Goal: Information Seeking & Learning: Learn about a topic

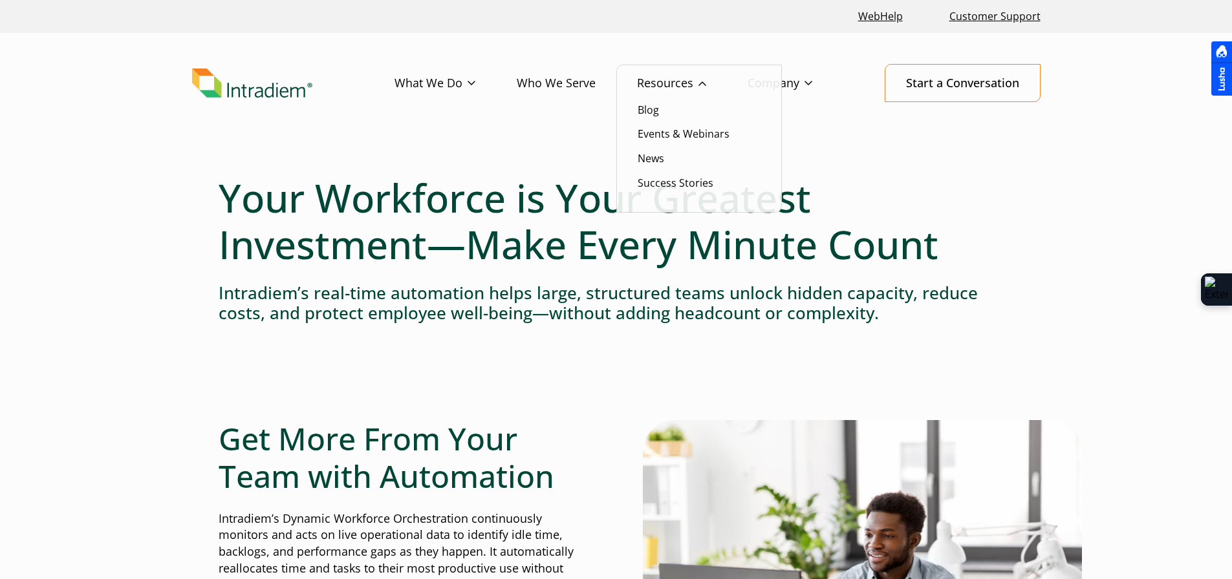
click at [667, 79] on link "Resources" at bounding box center [692, 84] width 111 height 38
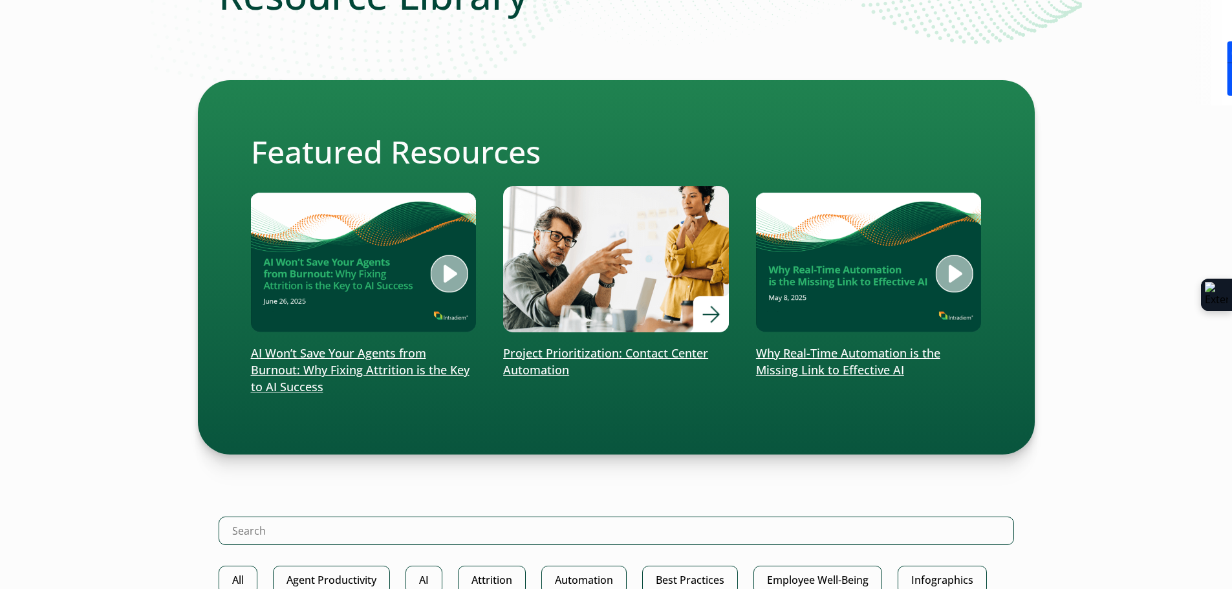
scroll to position [323, 0]
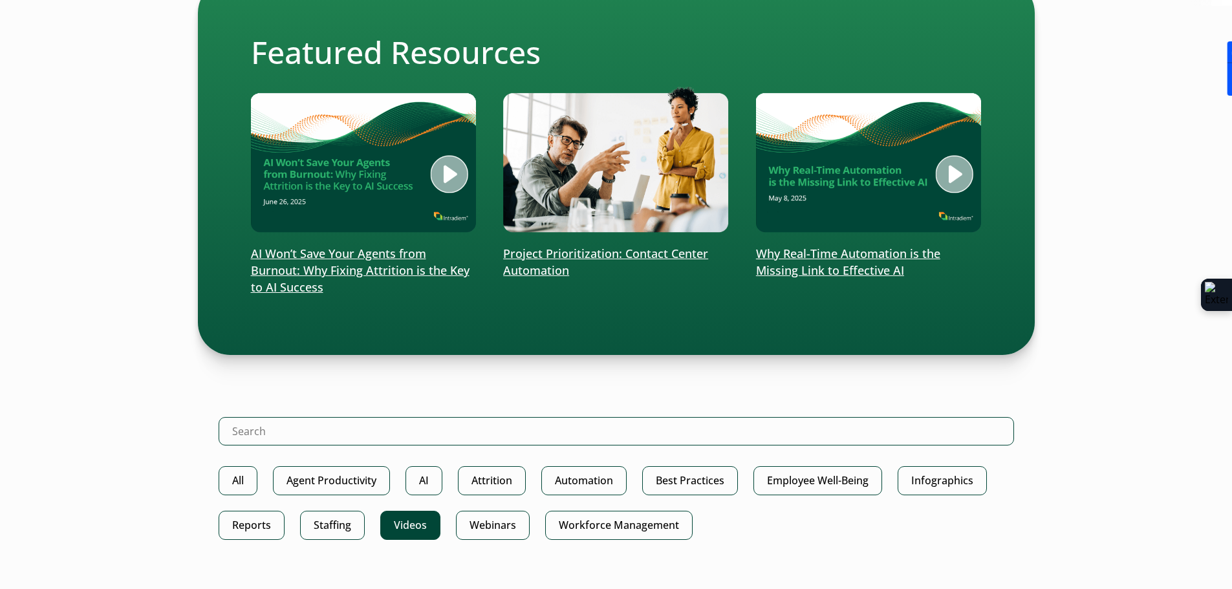
click at [418, 530] on link "Videos" at bounding box center [410, 525] width 60 height 29
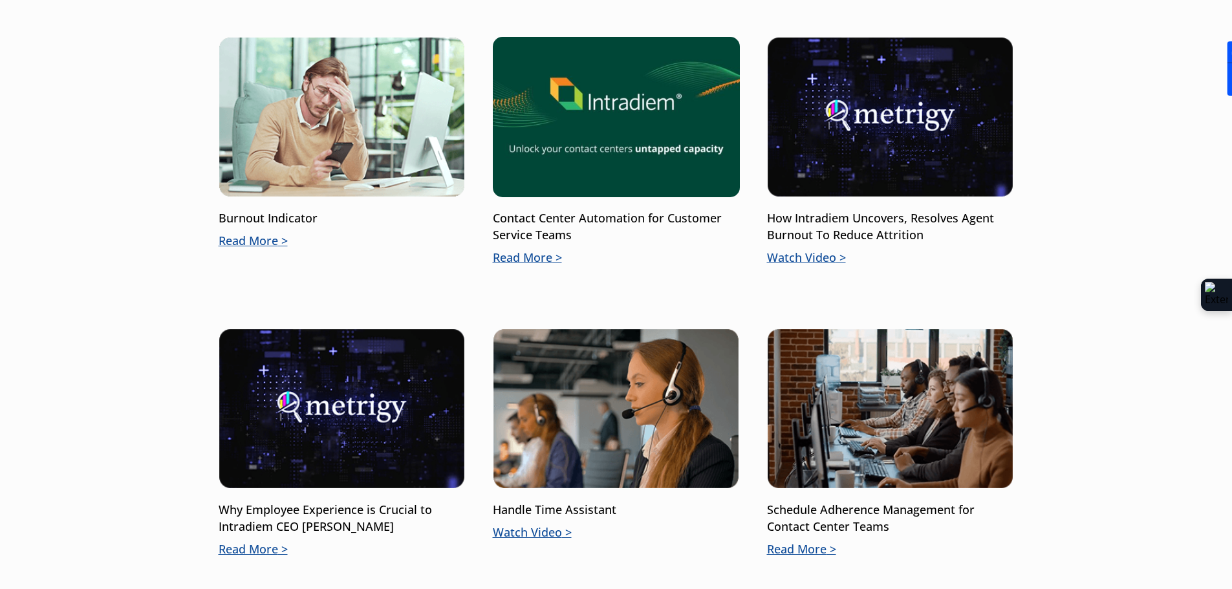
scroll to position [841, 0]
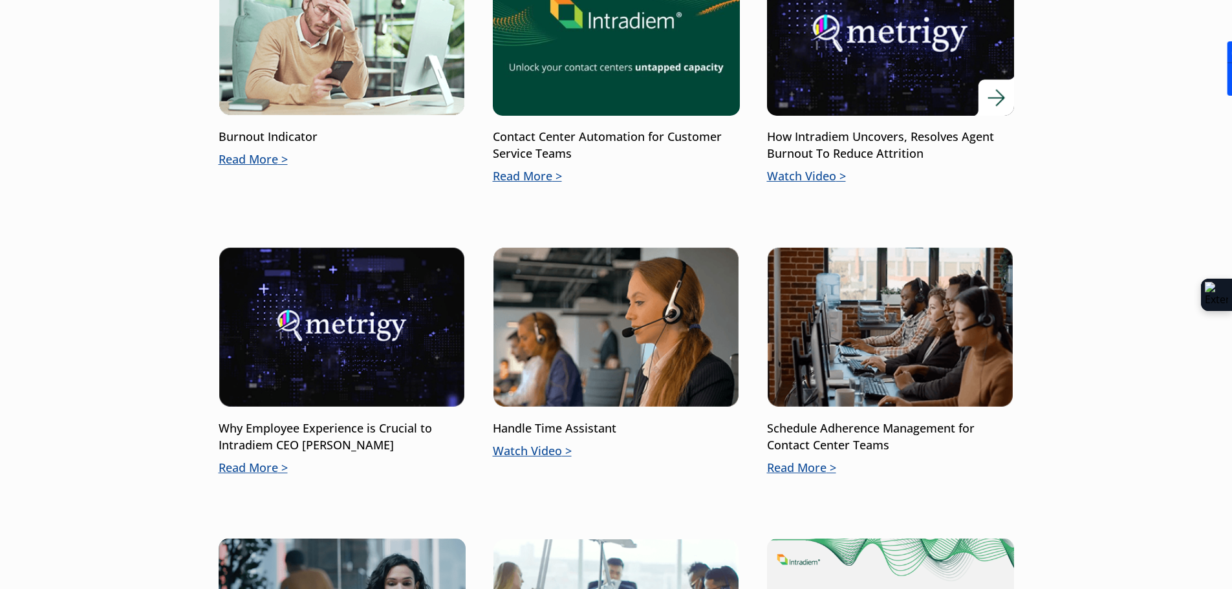
click at [822, 177] on p "Watch Video" at bounding box center [890, 176] width 247 height 17
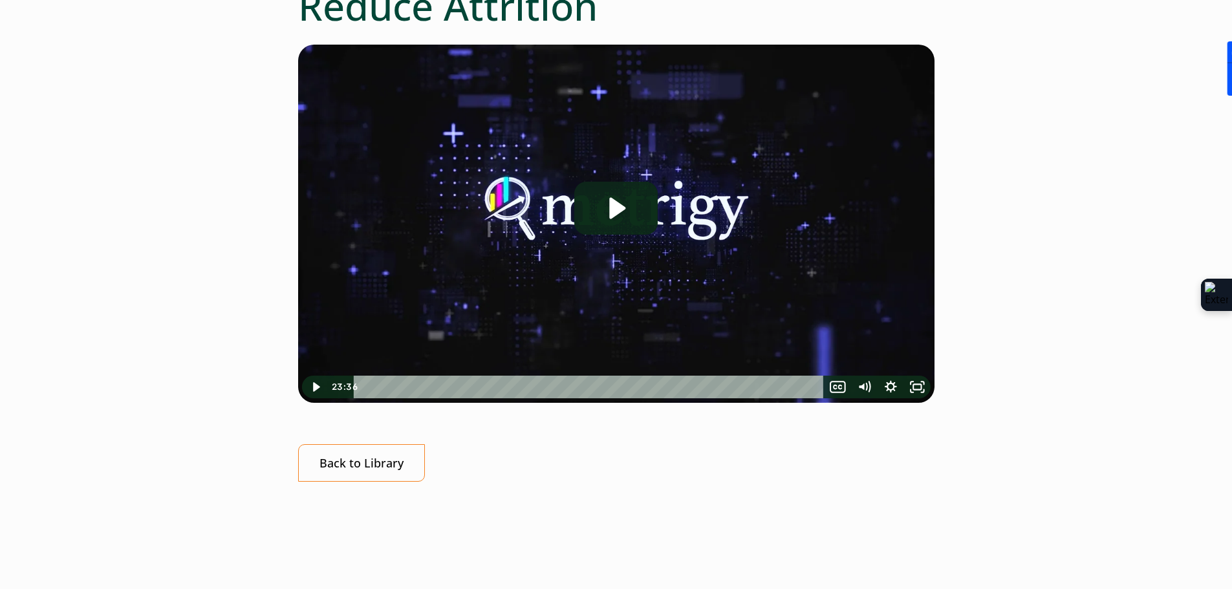
scroll to position [388, 0]
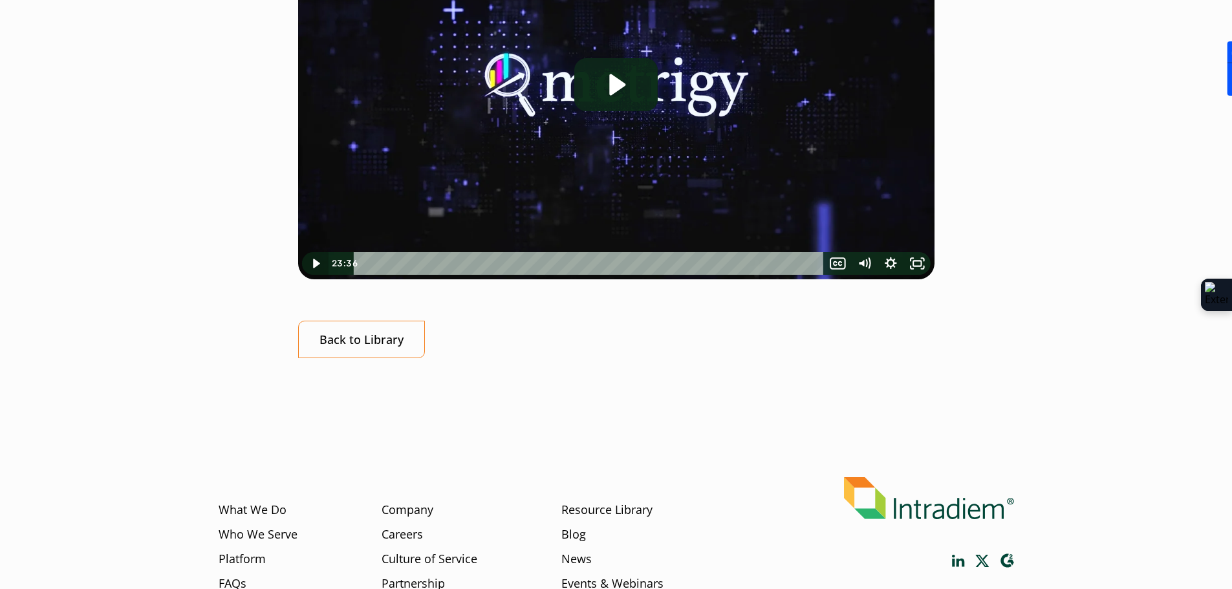
click at [321, 264] on icon "Play Video" at bounding box center [316, 263] width 27 height 23
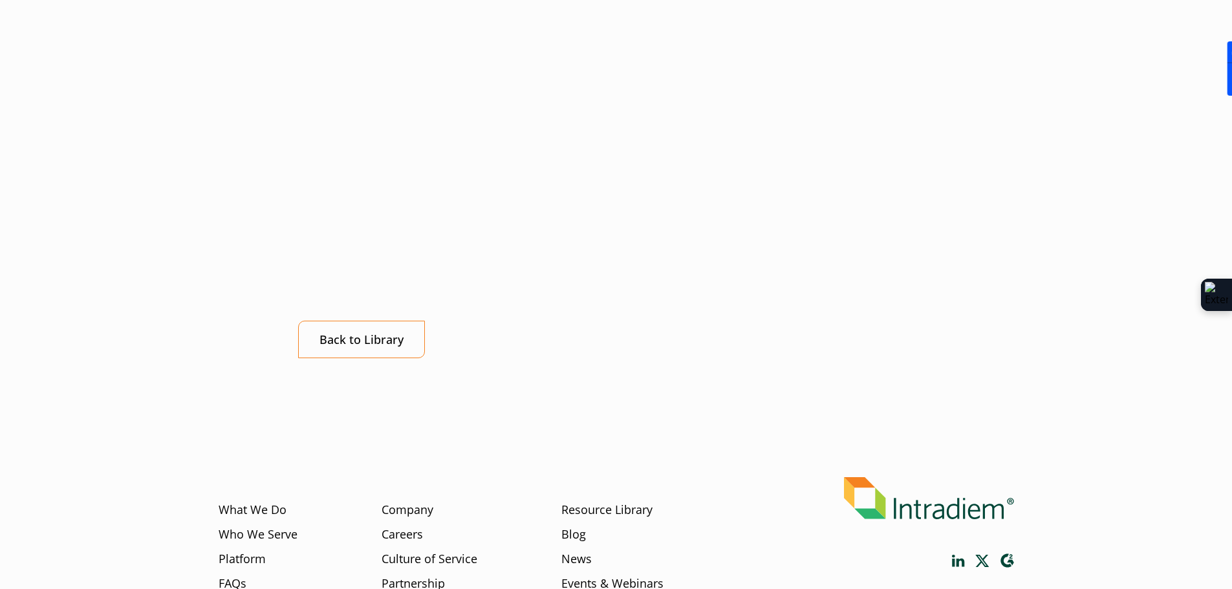
click at [380, 307] on div "Click for sound @keyframes VOLUME_SMALL_WAVE_FLASH { 0% { opacity: 0; } 33% { o…" at bounding box center [616, 139] width 636 height 437
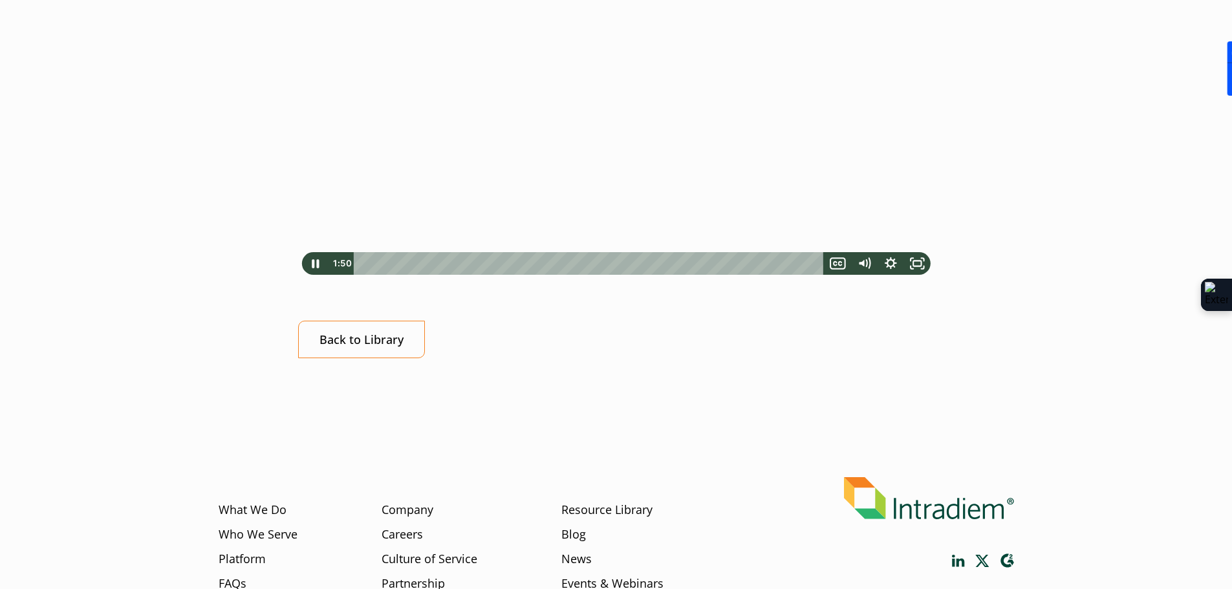
click at [504, 140] on div at bounding box center [616, 100] width 636 height 358
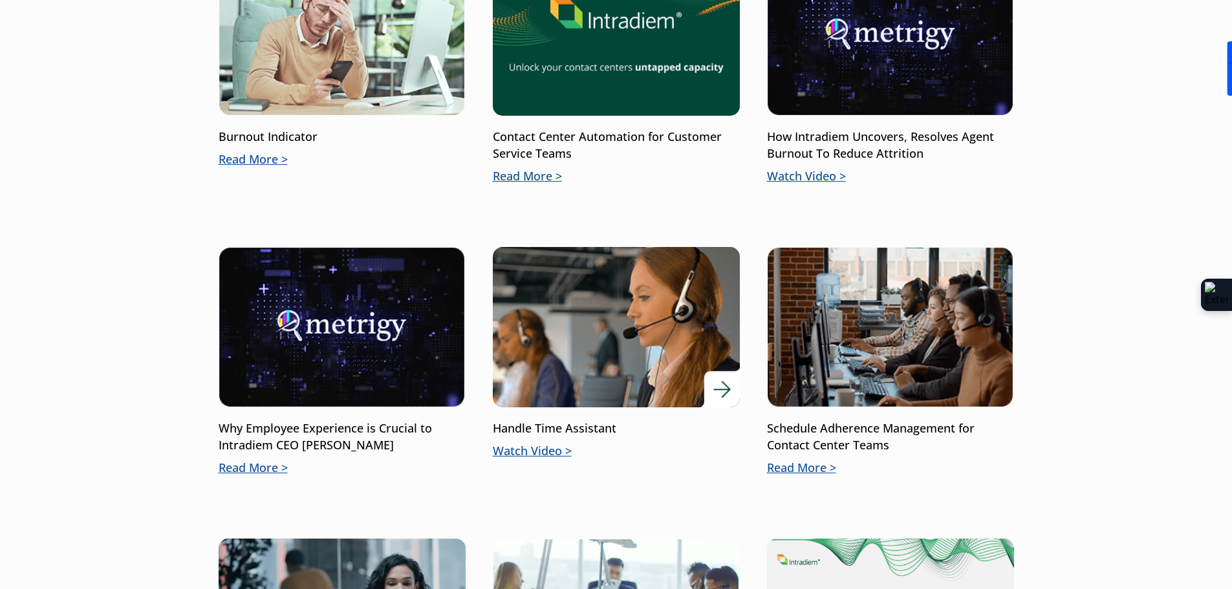
click at [542, 434] on p "Handle Time Assistant" at bounding box center [616, 428] width 247 height 17
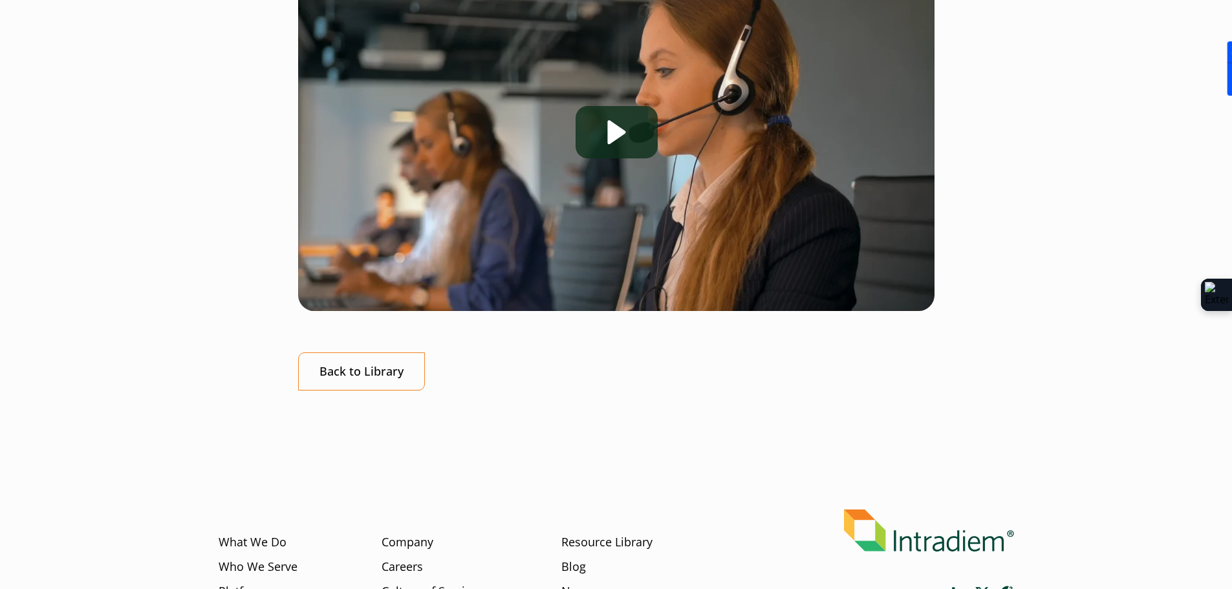
scroll to position [65, 0]
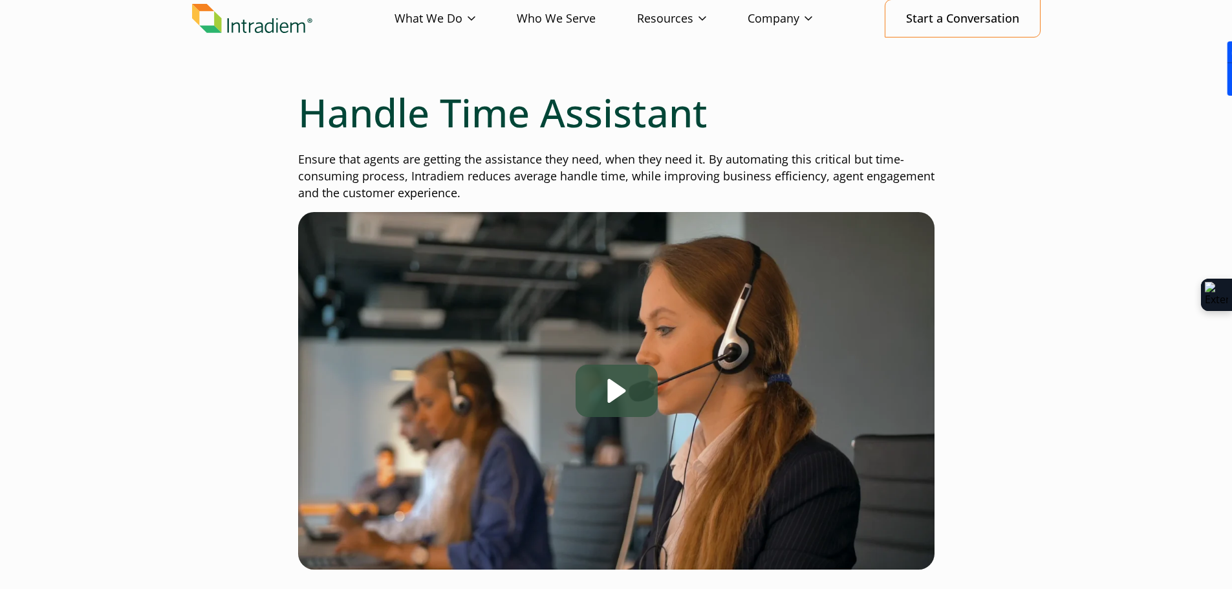
click at [621, 385] on div "Play" at bounding box center [616, 391] width 82 height 52
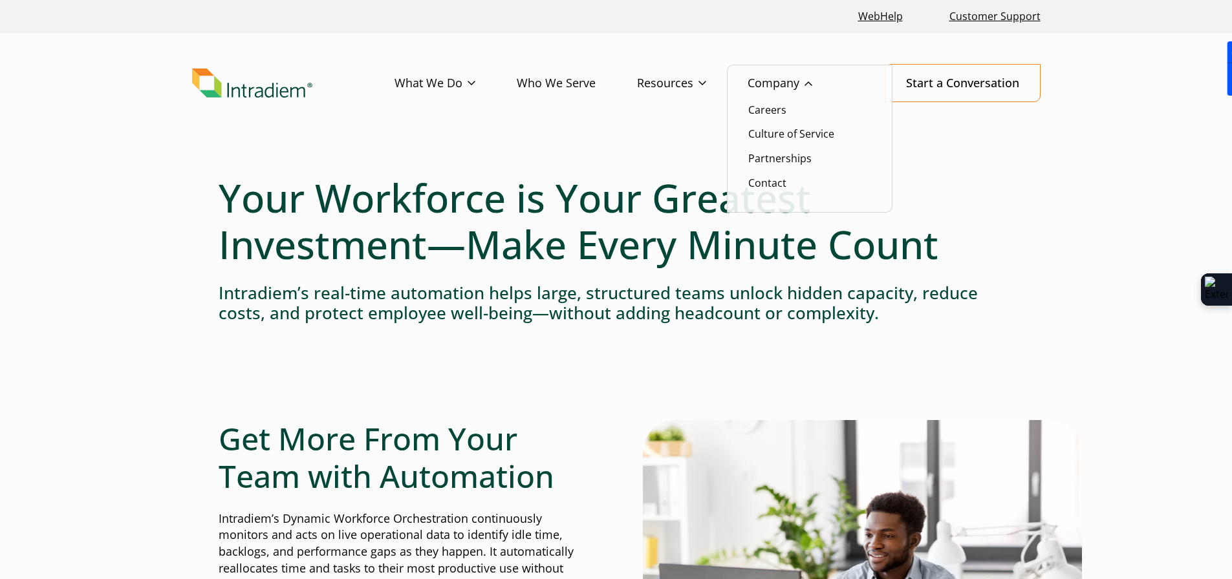
click at [788, 80] on link "Company" at bounding box center [800, 84] width 106 height 38
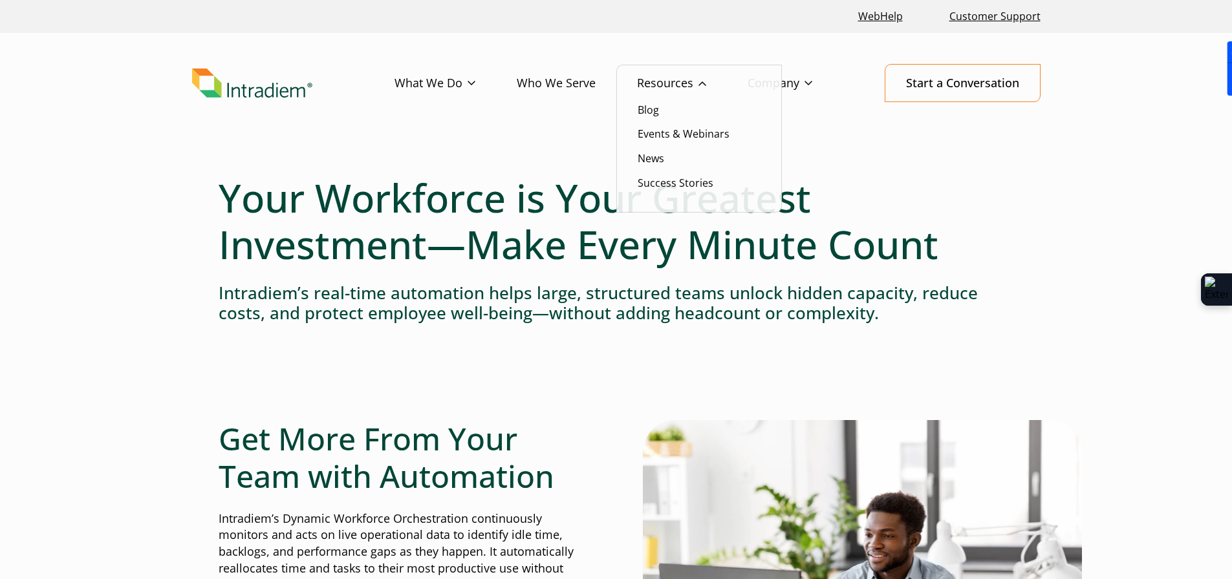
click at [681, 83] on link "Resources" at bounding box center [692, 84] width 111 height 38
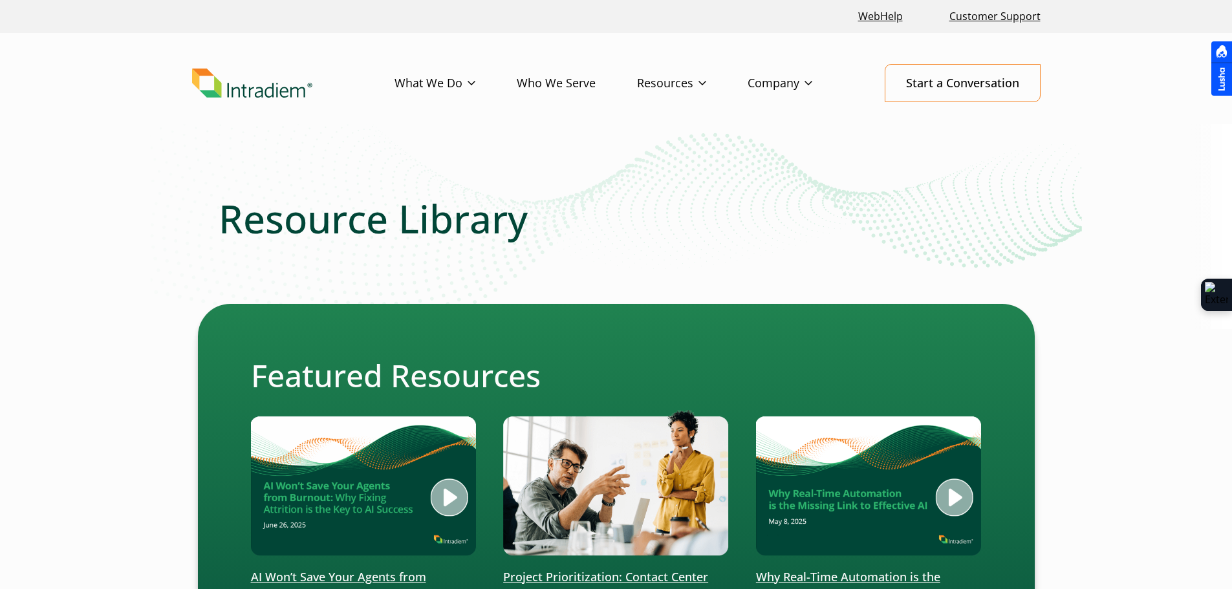
scroll to position [388, 0]
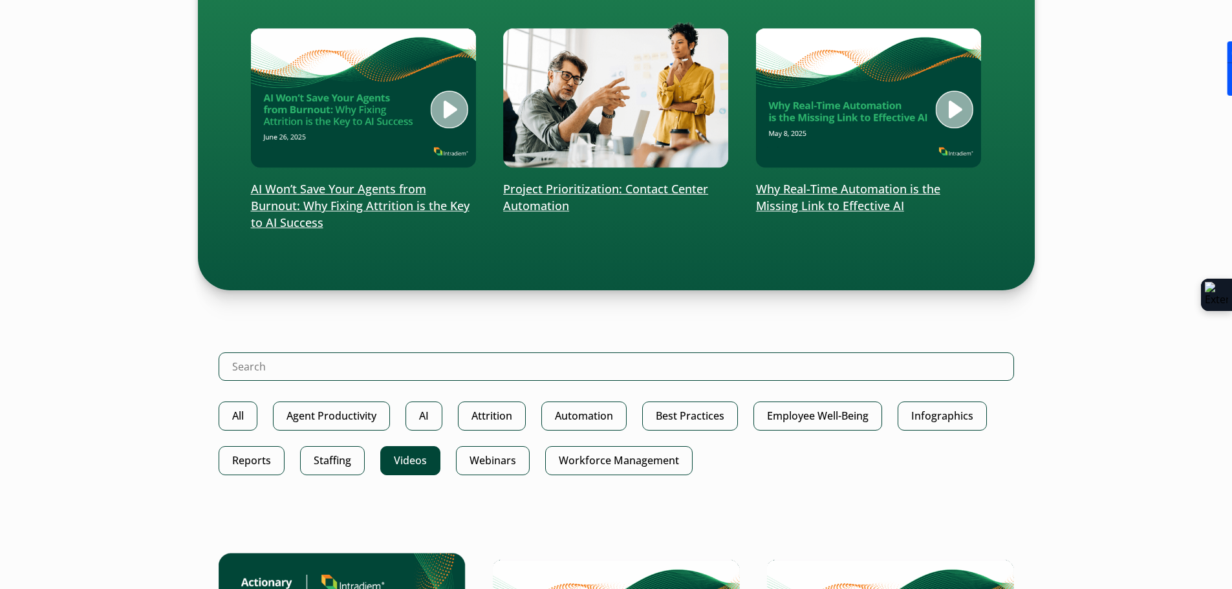
click at [405, 462] on link "Videos" at bounding box center [410, 460] width 60 height 29
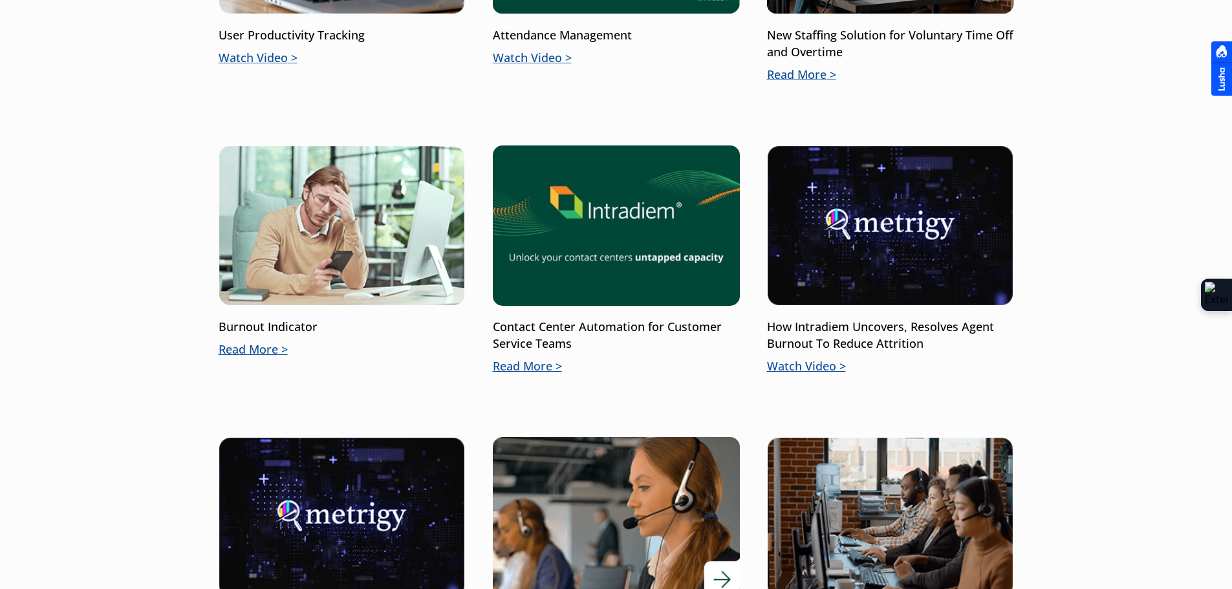
scroll to position [905, 0]
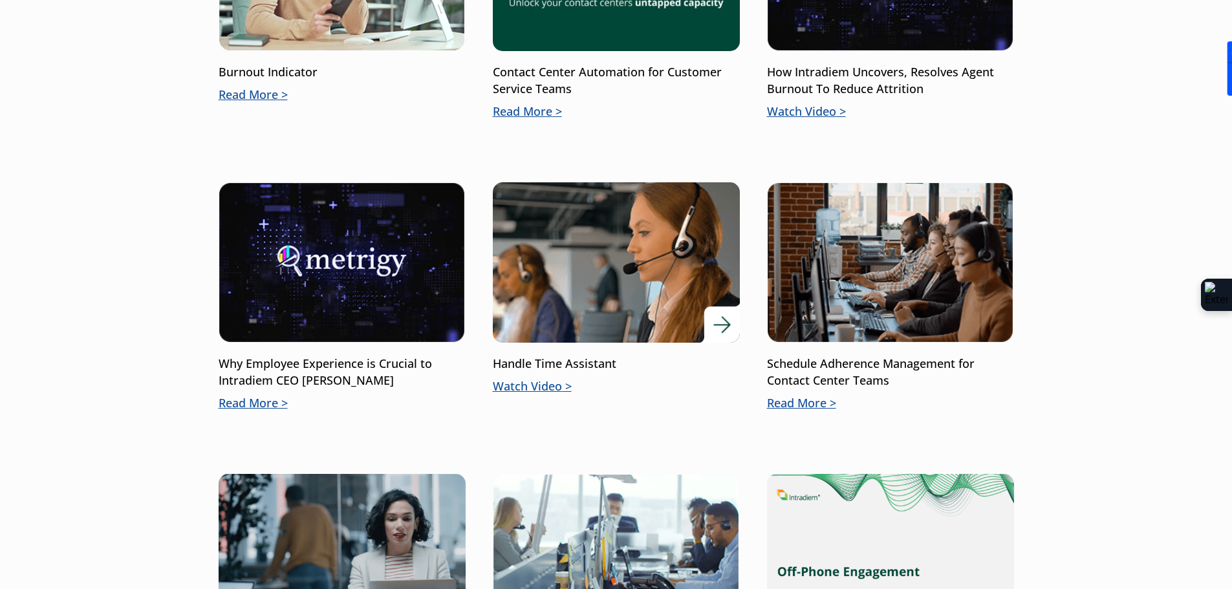
click at [534, 363] on p "Handle Time Assistant" at bounding box center [616, 364] width 247 height 17
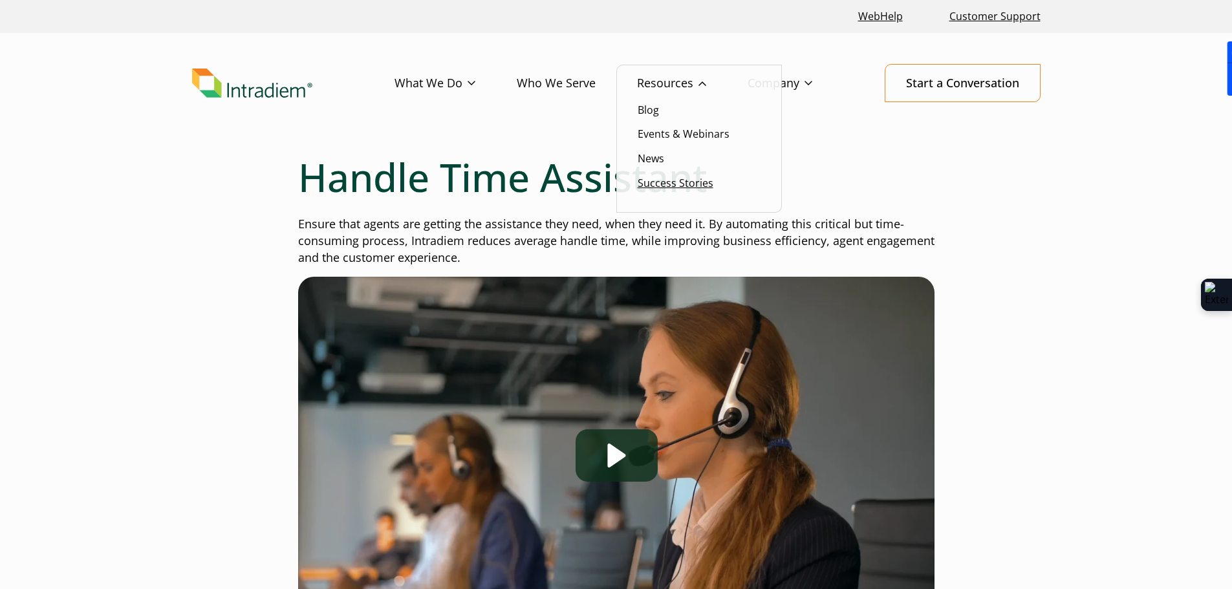
click at [664, 183] on link "Success Stories" at bounding box center [676, 183] width 76 height 14
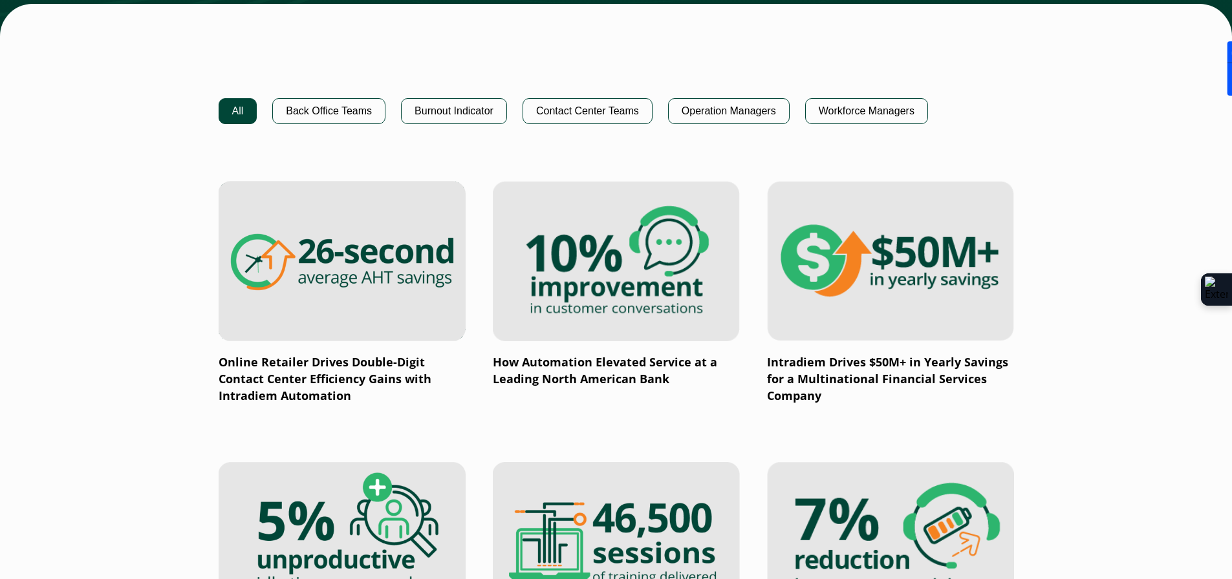
scroll to position [1164, 0]
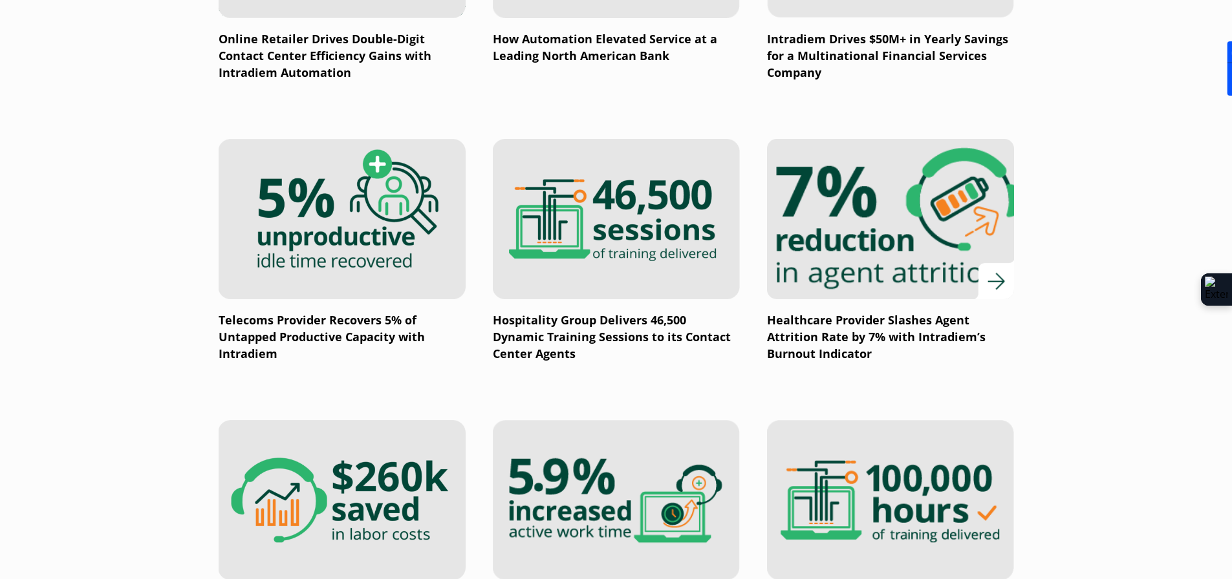
click at [868, 208] on img at bounding box center [890, 219] width 296 height 193
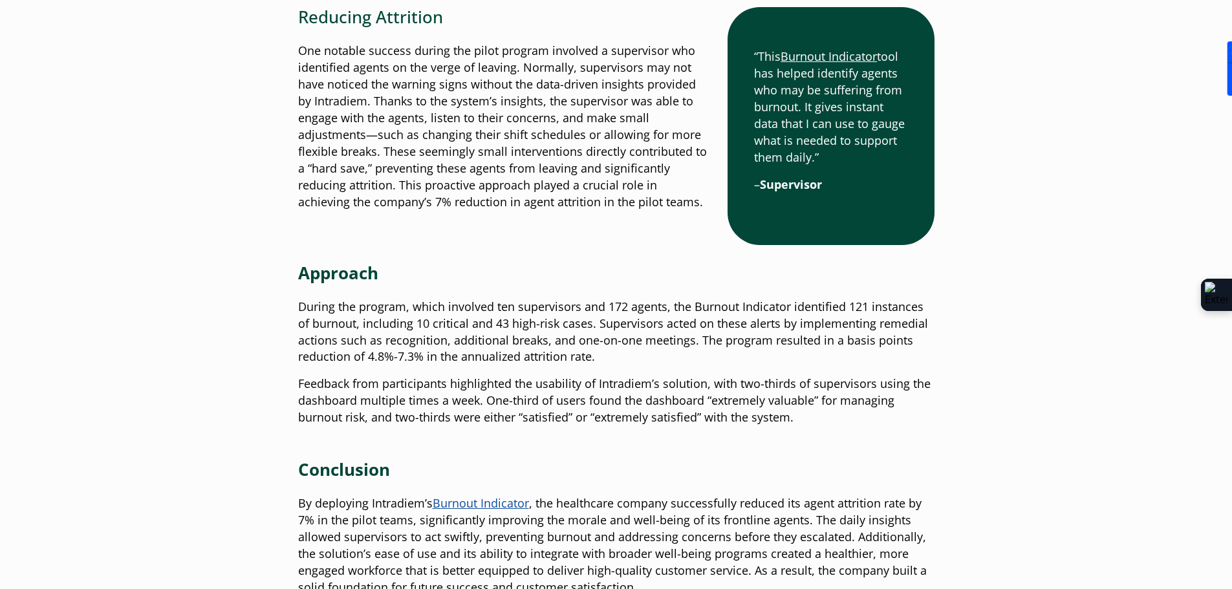
scroll to position [2198, 0]
